Goal: Task Accomplishment & Management: Use online tool/utility

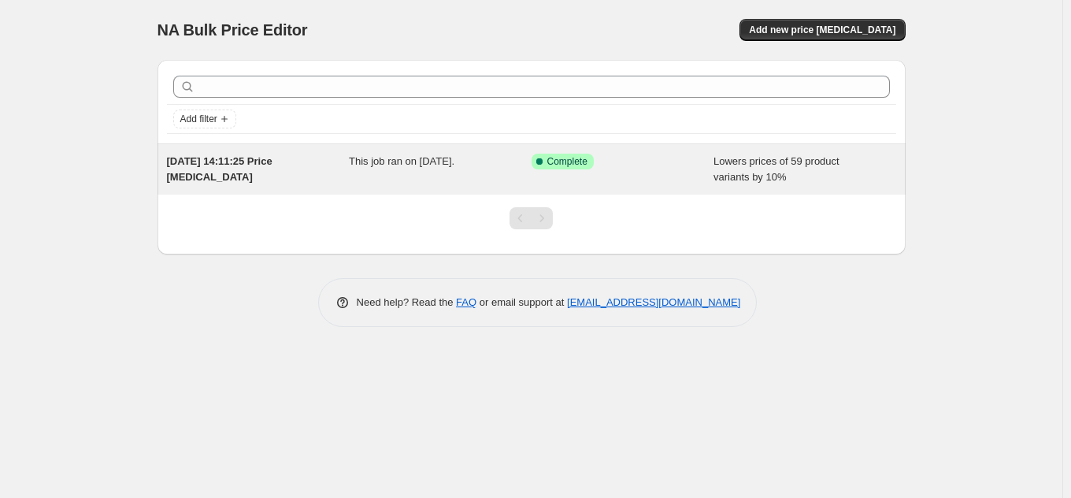
click at [765, 169] on div "Lowers prices of 59 product variants by 10%" at bounding box center [804, 169] width 183 height 31
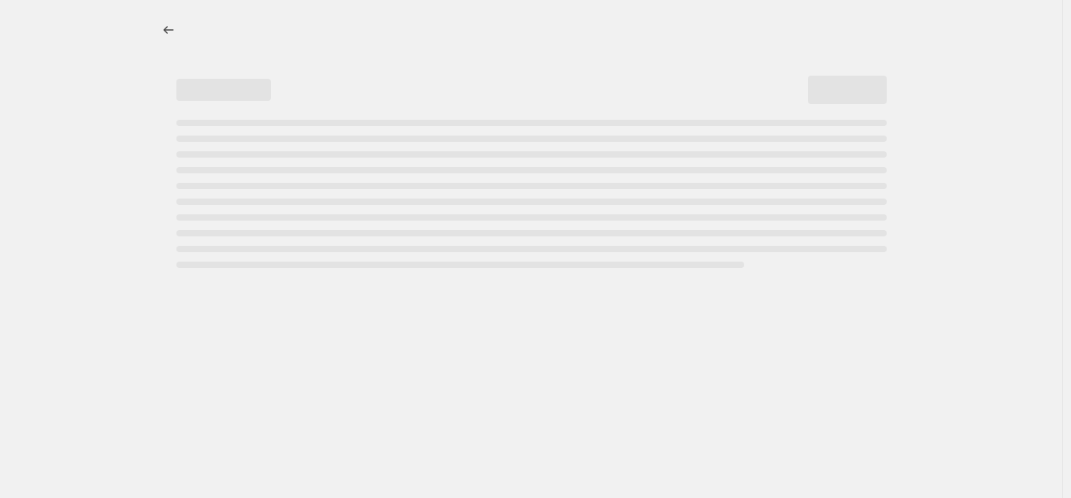
select select "percentage"
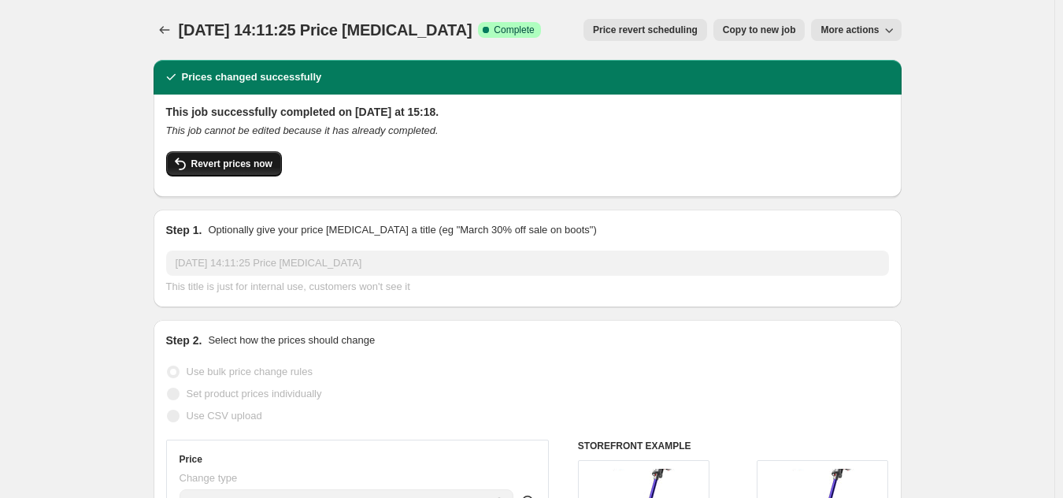
click at [266, 165] on span "Revert prices now" at bounding box center [231, 163] width 81 height 13
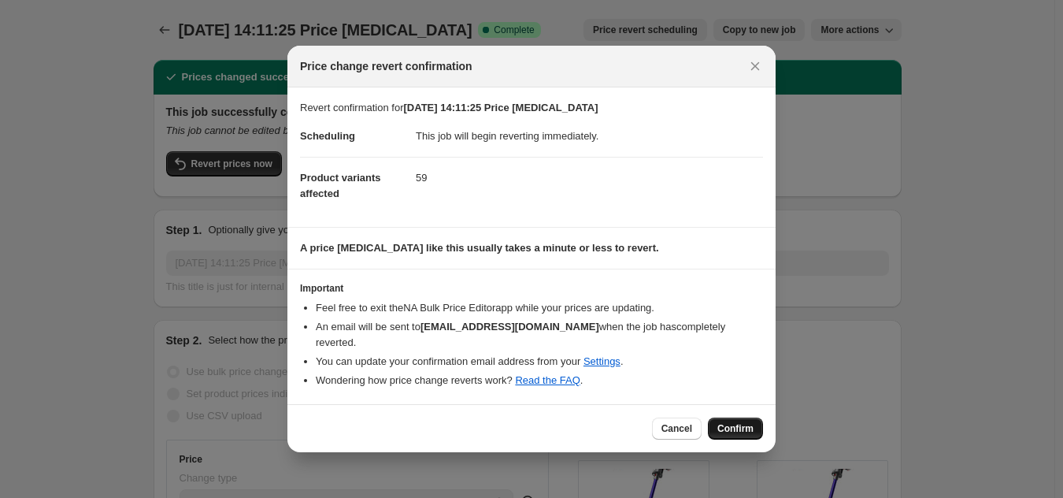
click at [724, 425] on span "Confirm" at bounding box center [735, 428] width 36 height 13
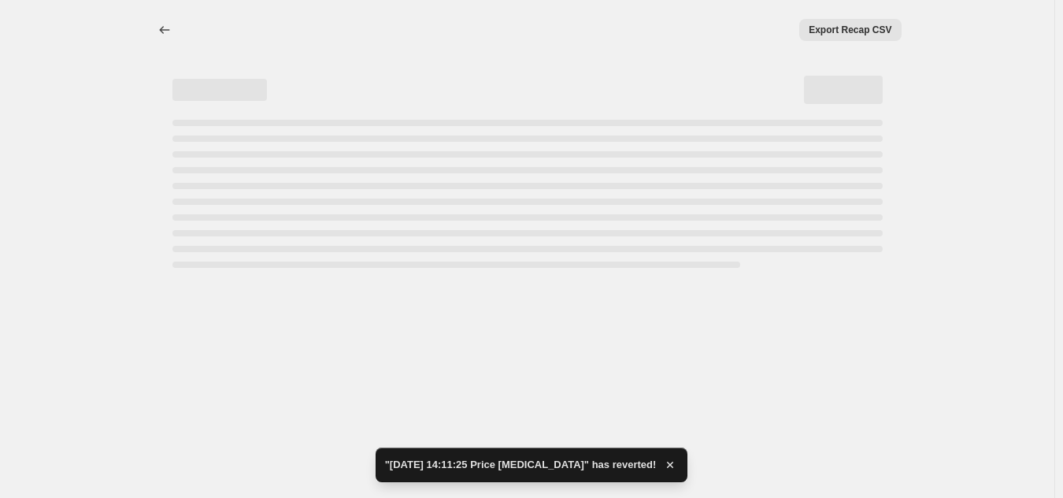
select select "percentage"
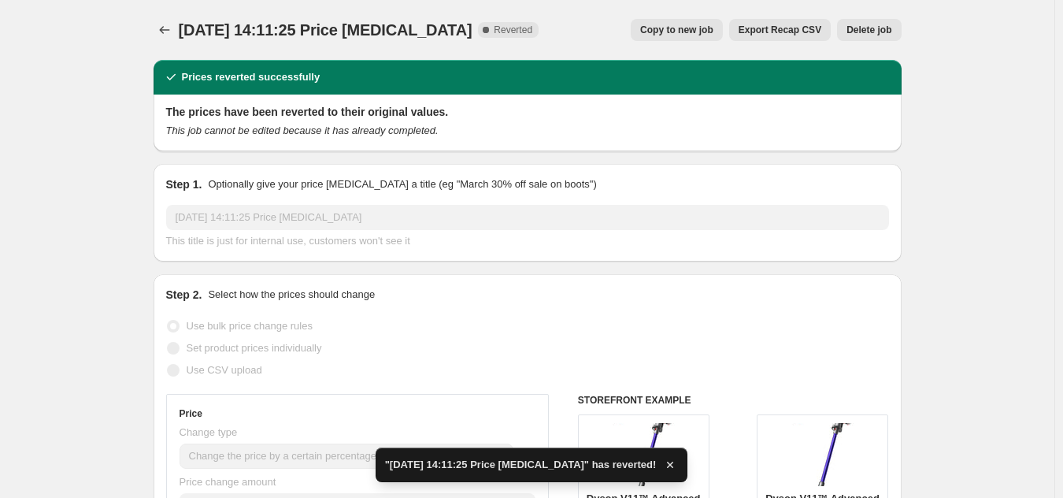
click at [876, 26] on span "Delete job" at bounding box center [868, 30] width 45 height 13
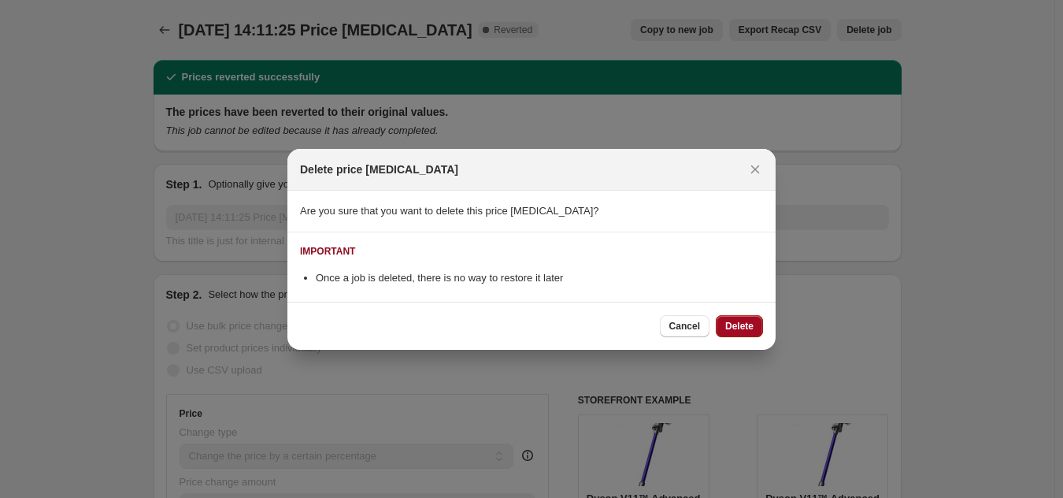
click at [746, 322] on span "Delete" at bounding box center [739, 326] width 28 height 13
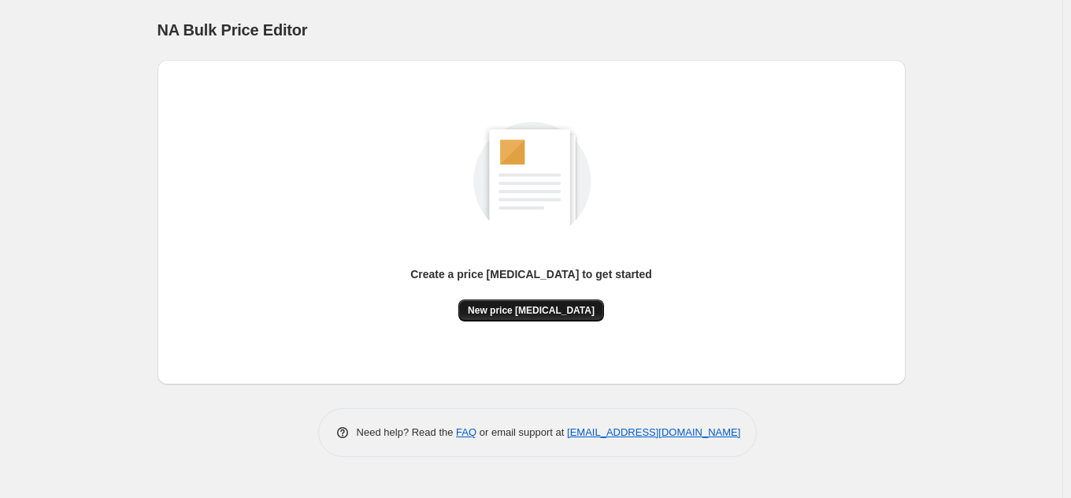
click at [516, 312] on span "New price [MEDICAL_DATA]" at bounding box center [531, 310] width 127 height 13
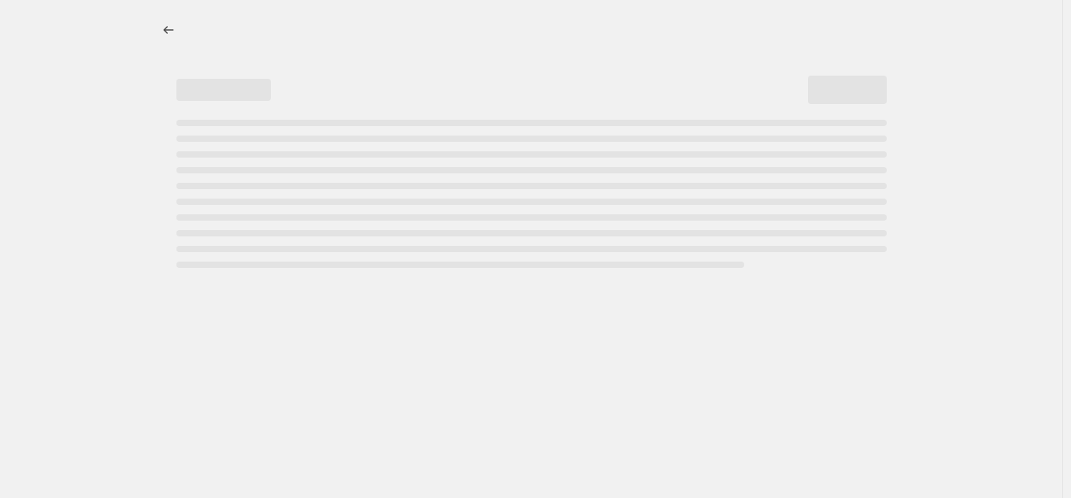
select select "percentage"
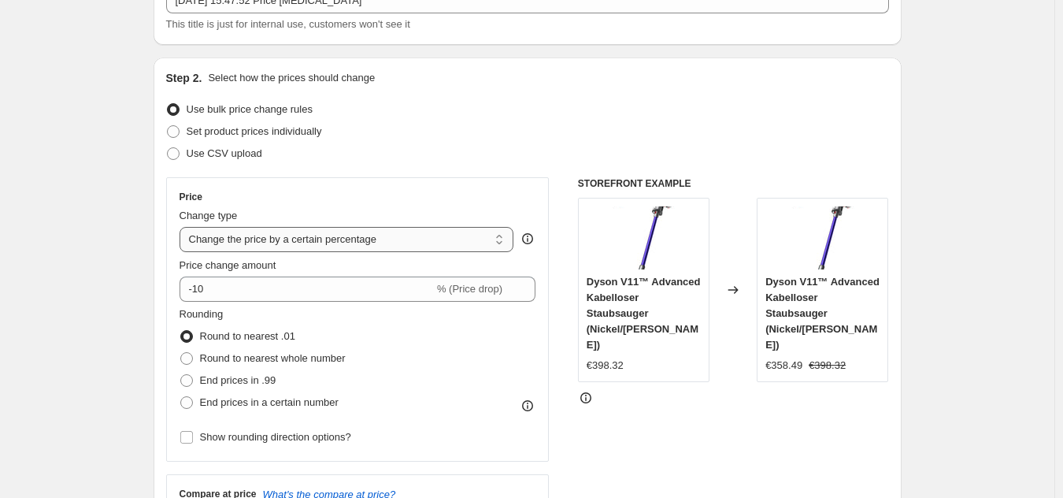
scroll to position [83, 0]
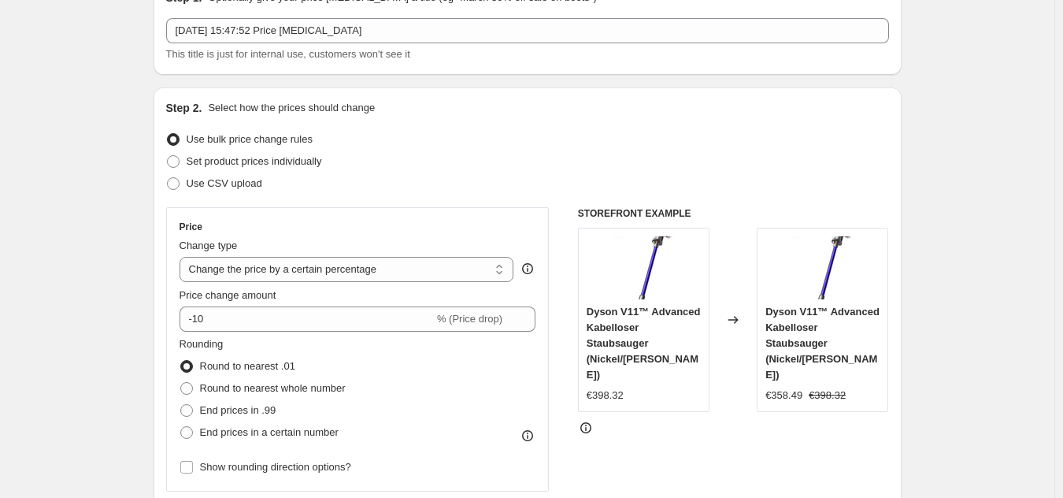
click at [359, 305] on div "Price change amount -10 % (Price drop)" at bounding box center [358, 309] width 357 height 44
drag, startPoint x: 359, startPoint y: 305, endPoint x: 330, endPoint y: 313, distance: 30.2
click at [354, 307] on div "Price change amount -10 % (Price drop)" at bounding box center [358, 309] width 357 height 44
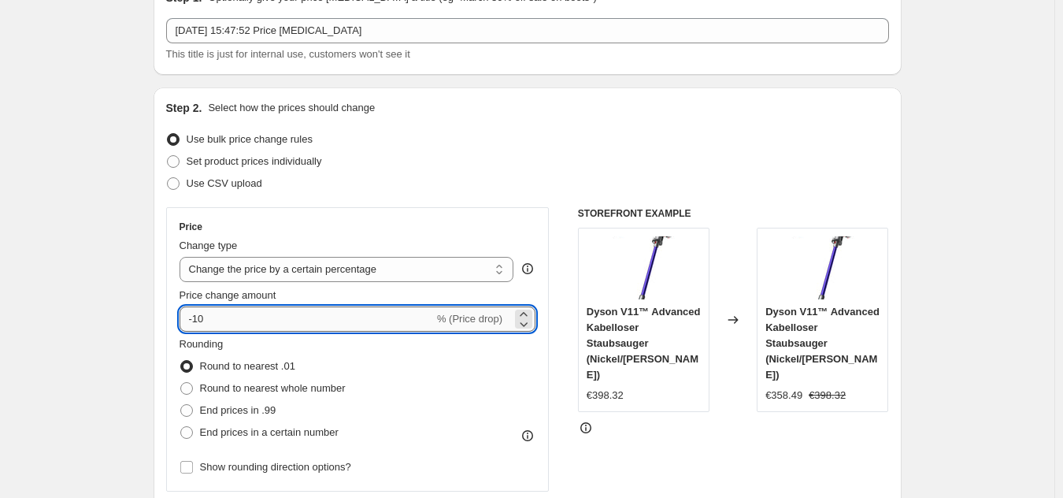
click at [314, 317] on input "-10" at bounding box center [307, 318] width 254 height 25
type input "-1"
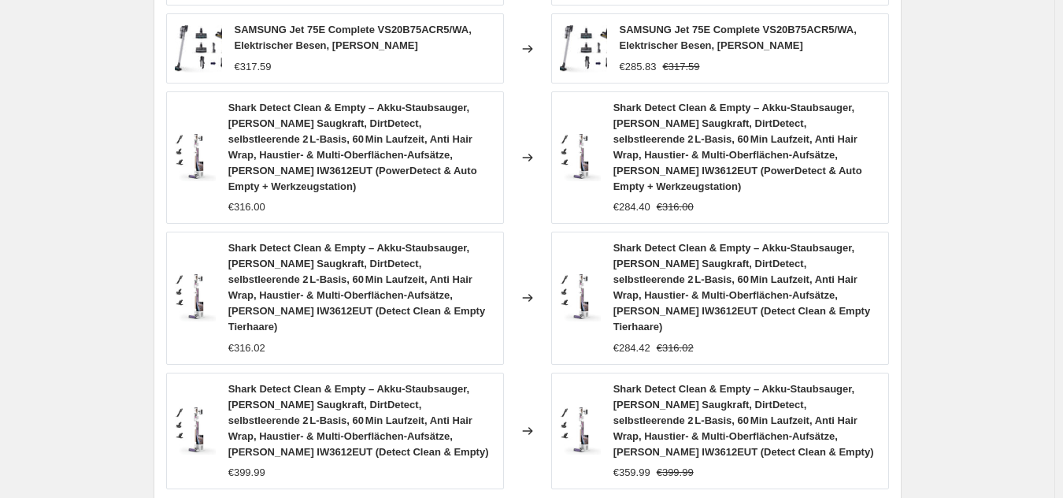
scroll to position [1242, 0]
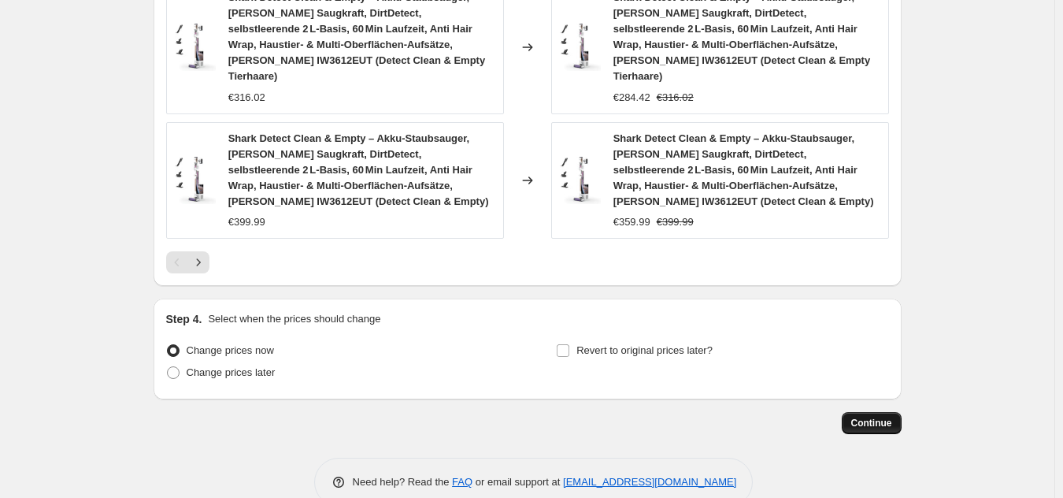
type input "-25"
click at [870, 417] on span "Continue" at bounding box center [871, 423] width 41 height 13
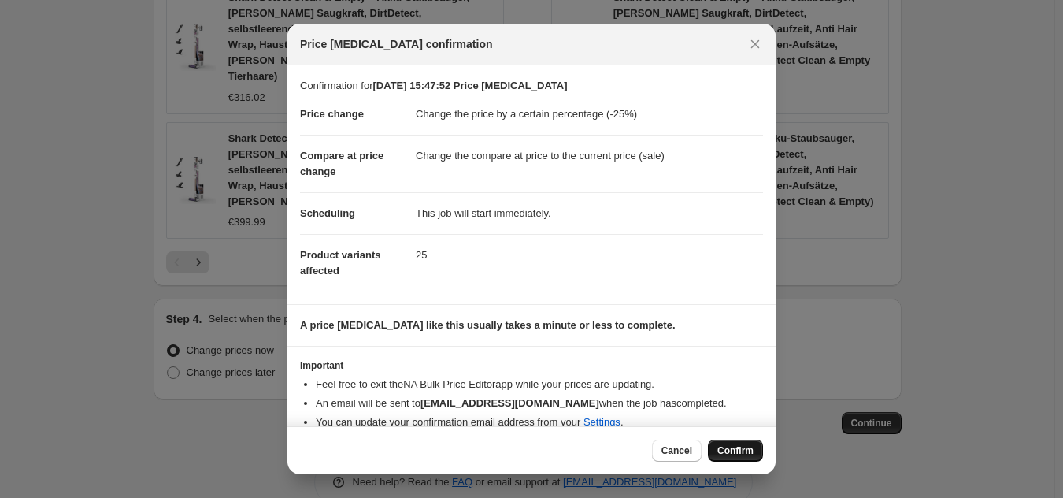
click at [754, 442] on button "Confirm" at bounding box center [735, 450] width 55 height 22
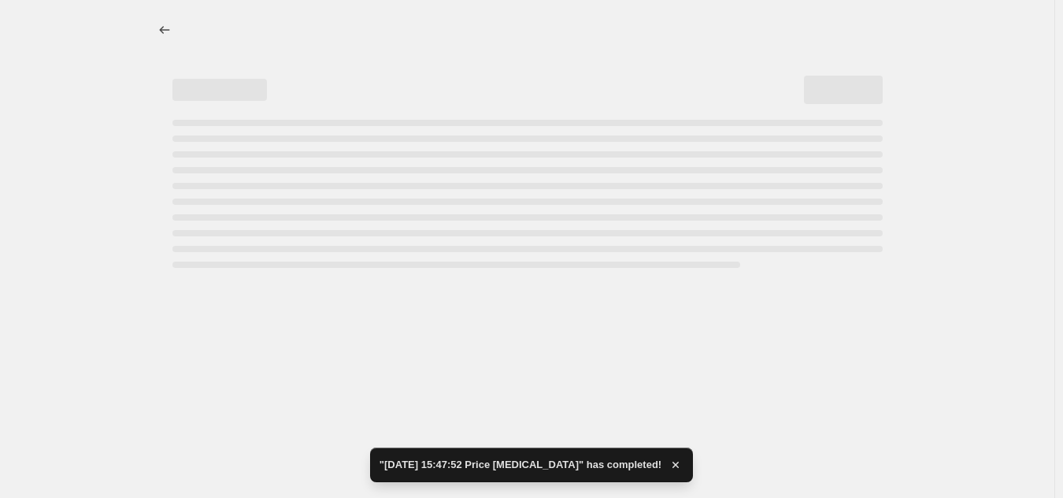
select select "percentage"
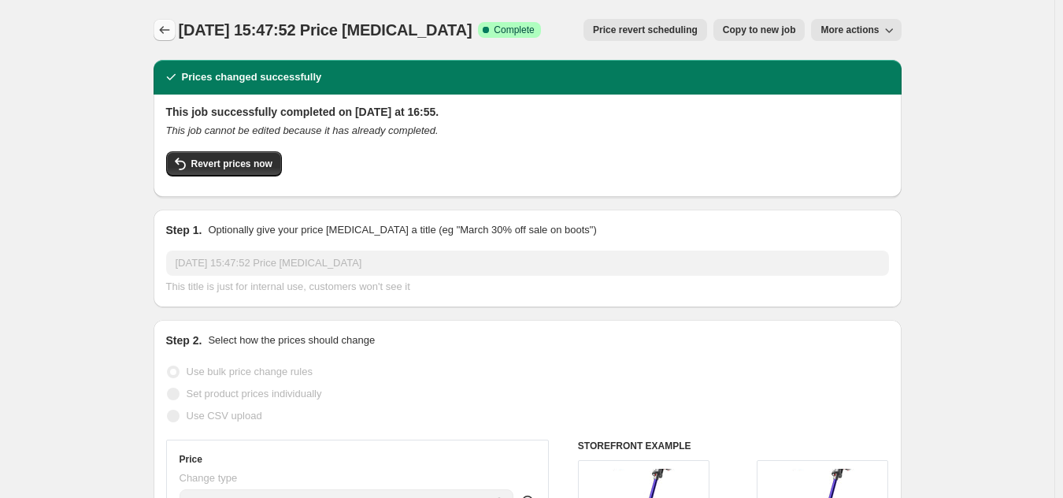
click at [162, 34] on icon "Price change jobs" at bounding box center [165, 30] width 16 height 16
